Goal: Task Accomplishment & Management: Manage account settings

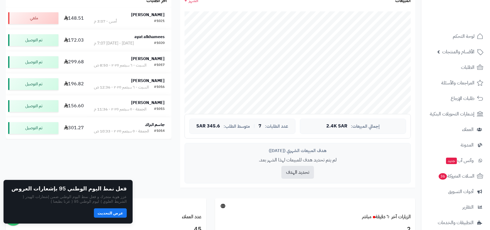
scroll to position [147, 0]
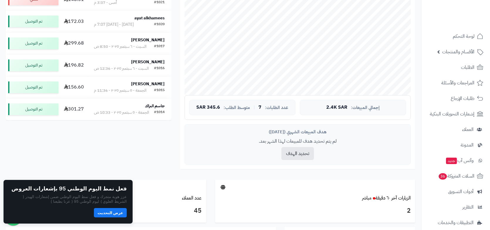
click at [117, 216] on button "عرض التحديث" at bounding box center [110, 212] width 33 height 9
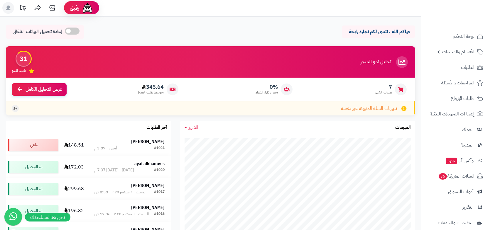
scroll to position [0, 0]
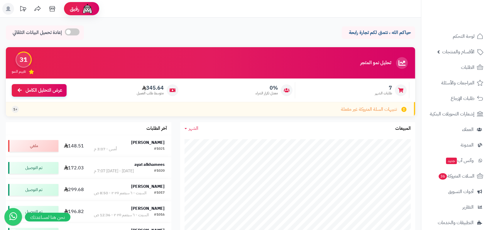
click at [395, 34] on p "حياكم الله ، نتمنى لكم تجارة رابحة" at bounding box center [378, 32] width 65 height 7
click at [415, 28] on div "حياكم الله ، نتمنى لكم تجارة رابحة" at bounding box center [378, 32] width 73 height 13
click at [12, 11] on rect at bounding box center [8, 9] width 12 height 12
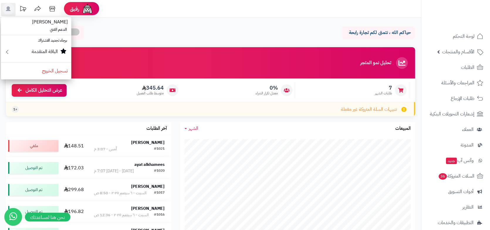
click at [54, 26] on span "[PERSON_NAME]" at bounding box center [49, 22] width 43 height 14
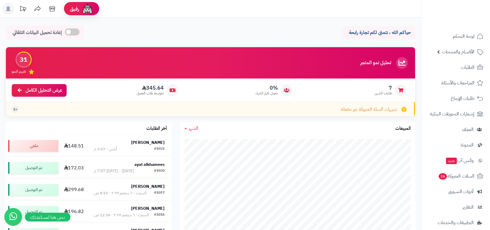
click at [10, 11] on rect at bounding box center [8, 9] width 12 height 12
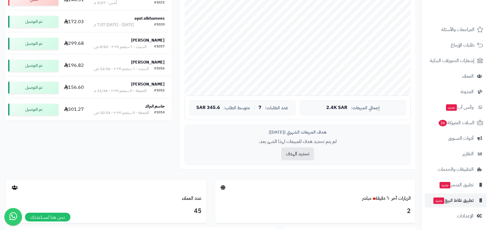
scroll to position [147, 0]
click at [458, 213] on span "الإعدادات" at bounding box center [465, 216] width 17 height 8
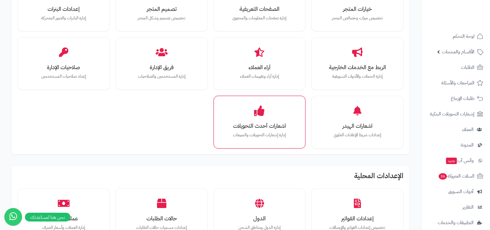
scroll to position [176, 0]
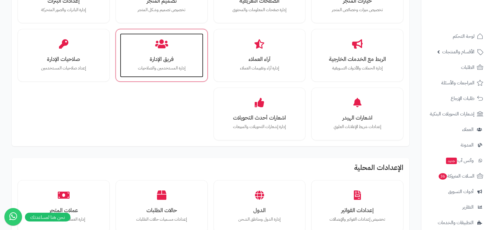
click at [158, 60] on h3 "فريق الإدارة" at bounding box center [162, 59] width 72 height 6
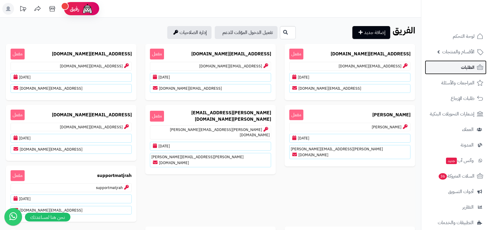
click at [476, 66] on link "الطلبات" at bounding box center [456, 67] width 62 height 14
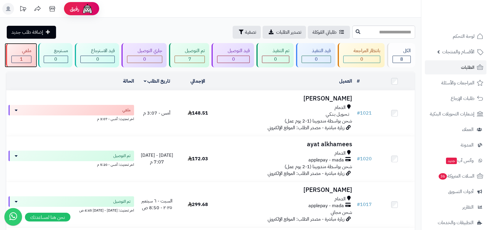
click at [25, 60] on div "1" at bounding box center [21, 59] width 19 height 7
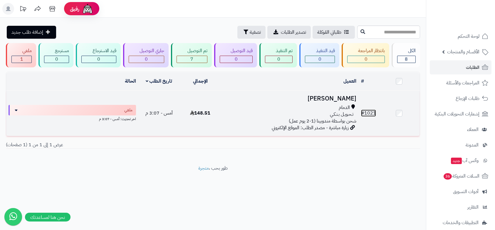
click at [367, 112] on link "# 1021" at bounding box center [368, 113] width 15 height 7
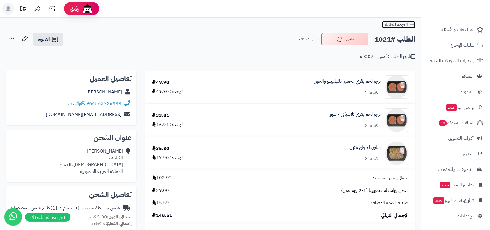
click at [412, 24] on icon at bounding box center [412, 25] width 6 height 6
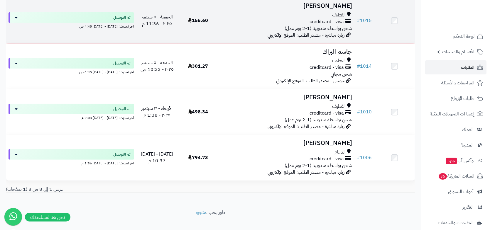
scroll to position [283, 0]
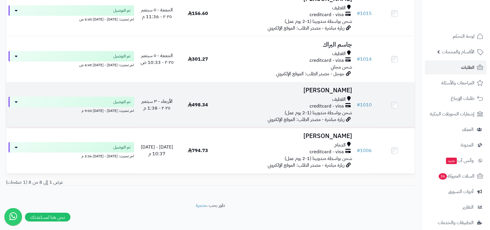
click at [330, 105] on span "creditcard - visa" at bounding box center [327, 106] width 34 height 7
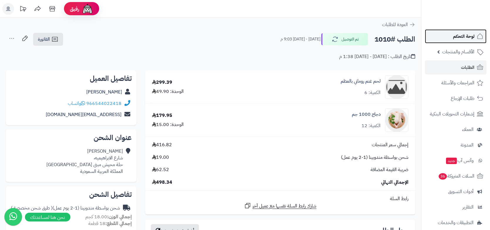
click at [458, 39] on span "لوحة التحكم" at bounding box center [463, 36] width 21 height 8
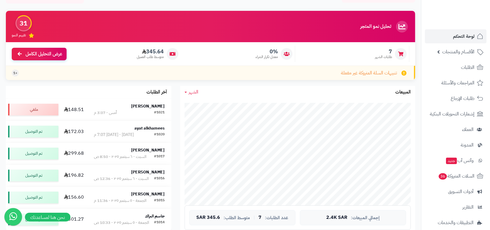
scroll to position [29, 0]
